Goal: Transaction & Acquisition: Subscribe to service/newsletter

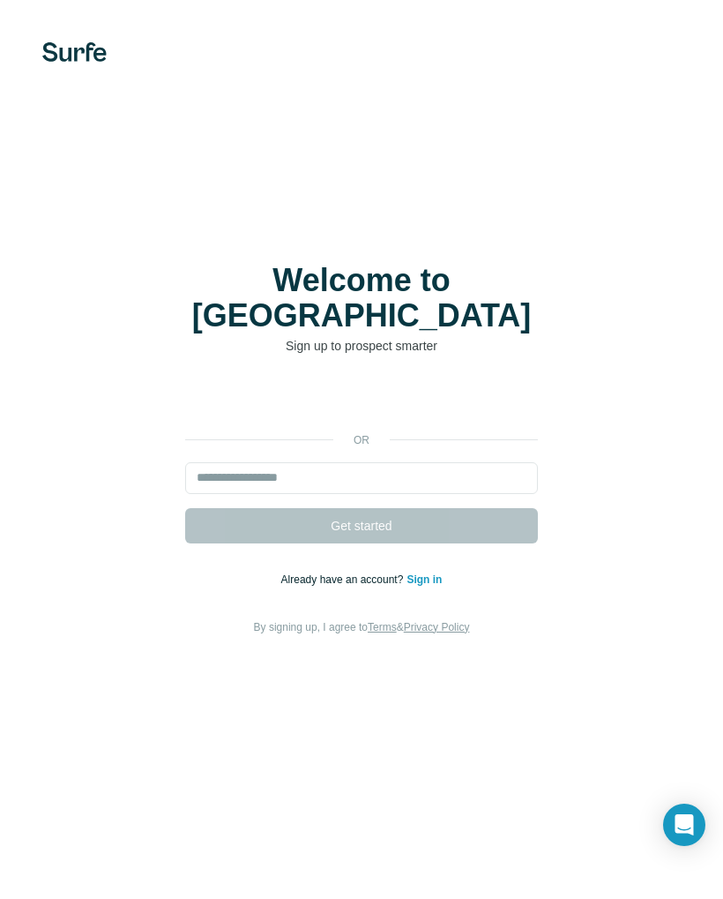
click at [429, 381] on div "Sign in with Google. Opens in new tab" at bounding box center [361, 400] width 353 height 39
